Goal: Transaction & Acquisition: Obtain resource

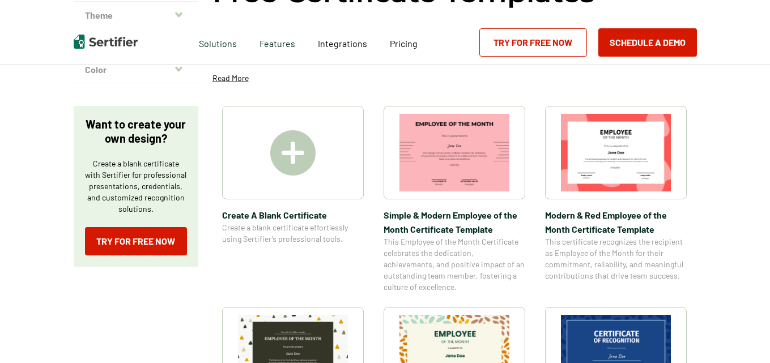
scroll to position [170, 0]
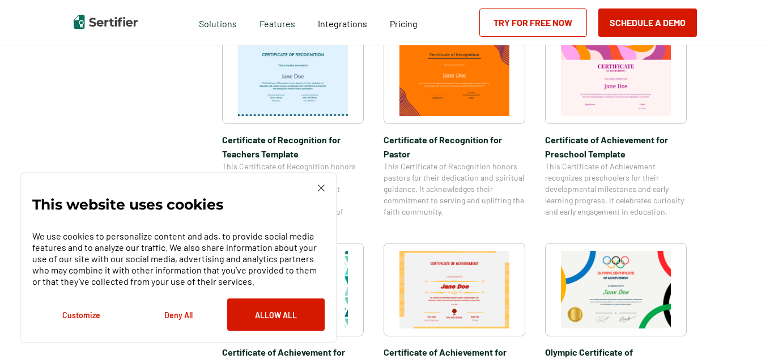
scroll to position [623, 0]
click at [318, 185] on img at bounding box center [321, 188] width 7 height 7
